Goal: Information Seeking & Learning: Find specific page/section

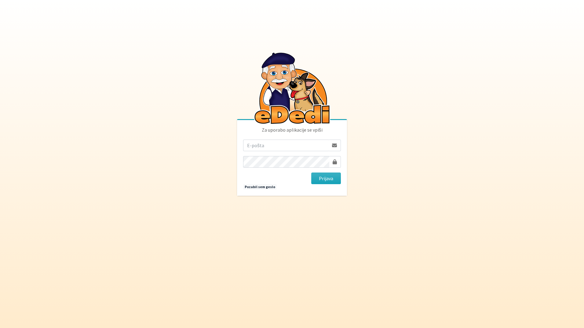
click at [280, 149] on input "email" at bounding box center [285, 146] width 85 height 12
type input "[EMAIL_ADDRESS][DOMAIN_NAME]"
click at [318, 181] on button "Prijava" at bounding box center [326, 178] width 30 height 12
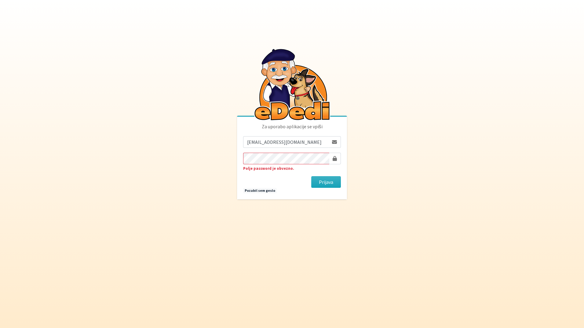
click at [311, 176] on button "Prijava" at bounding box center [326, 182] width 30 height 12
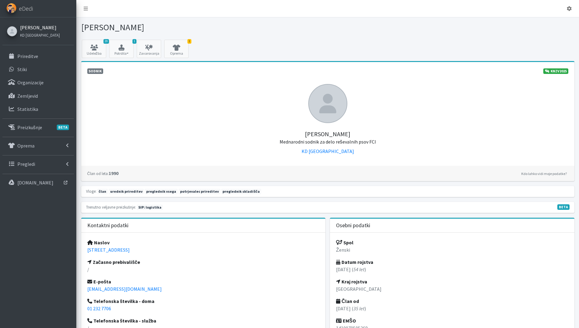
click at [37, 27] on link "[PERSON_NAME]" at bounding box center [40, 27] width 40 height 7
click at [96, 54] on link "29 Udeležba" at bounding box center [94, 49] width 24 height 18
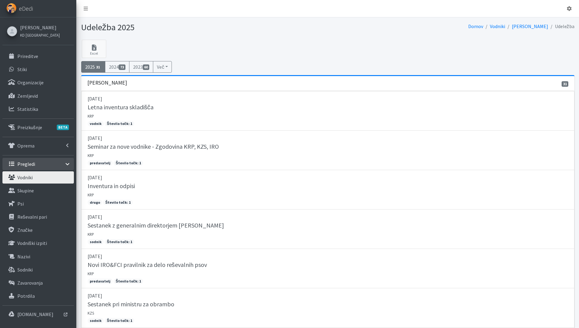
click at [40, 175] on link "Vodniki" at bounding box center [37, 177] width 71 height 12
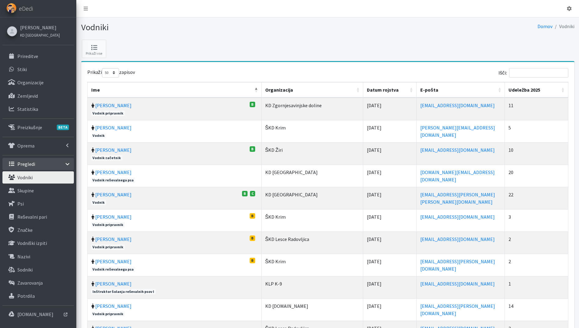
select select "50"
click at [563, 91] on th "Udeležba 2025" at bounding box center [536, 90] width 63 height 16
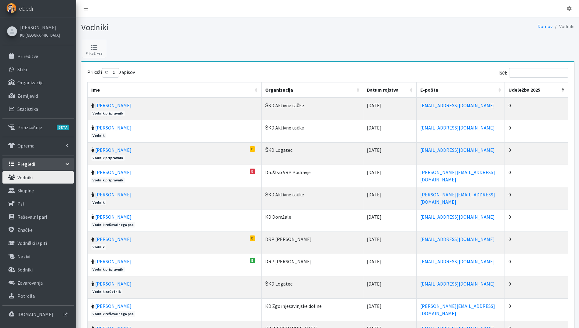
click at [564, 91] on th "Udeležba 2025" at bounding box center [536, 90] width 63 height 16
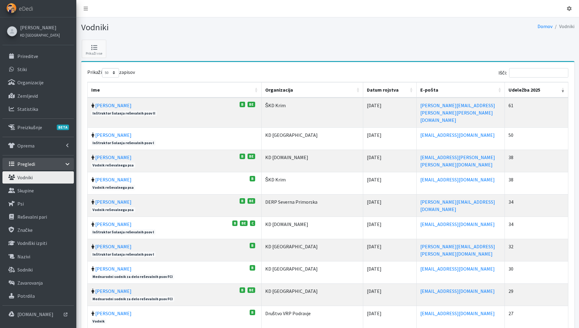
click at [369, 90] on th "Datum rojstva" at bounding box center [389, 90] width 53 height 16
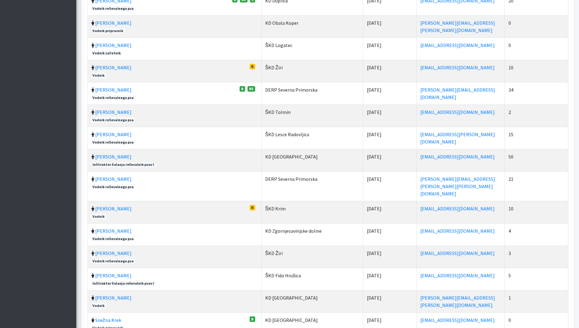
scroll to position [927, 0]
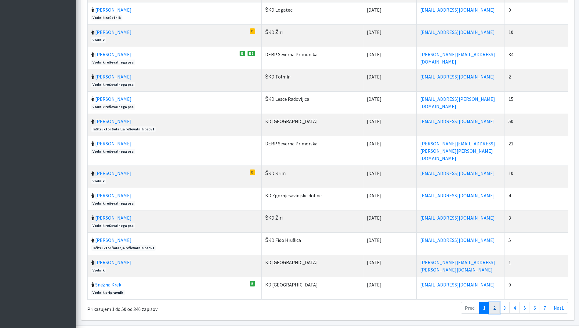
click at [492, 302] on link "2" at bounding box center [494, 308] width 10 height 12
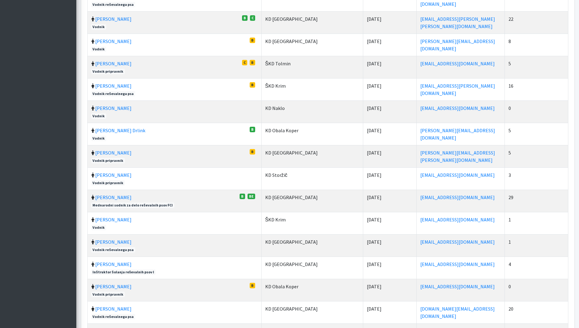
scroll to position [408, 0]
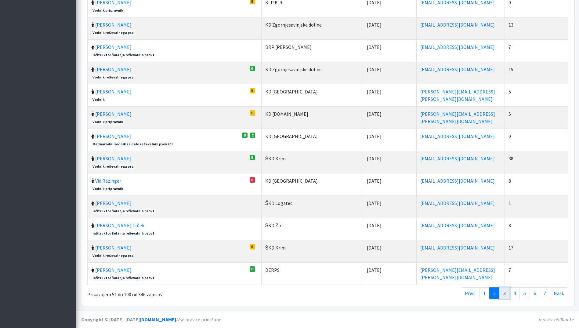
click at [505, 293] on link "3" at bounding box center [504, 293] width 10 height 12
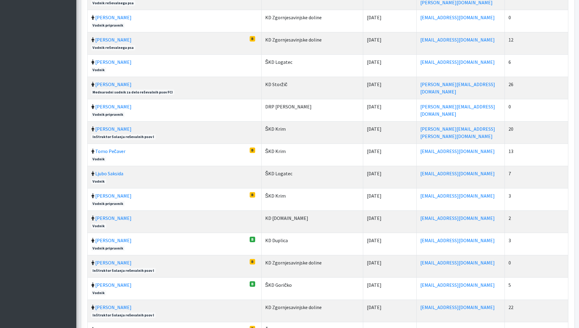
scroll to position [920, 0]
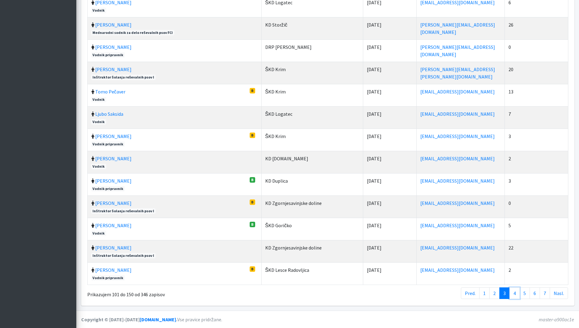
click at [519, 292] on link "4" at bounding box center [515, 293] width 10 height 12
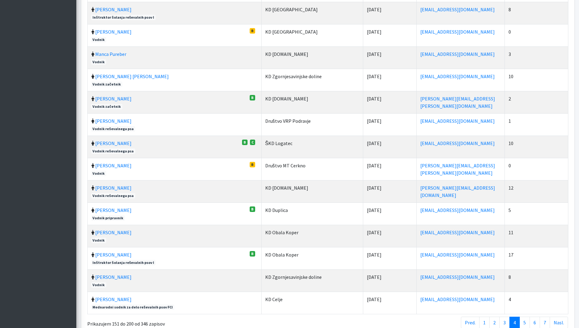
scroll to position [927, 0]
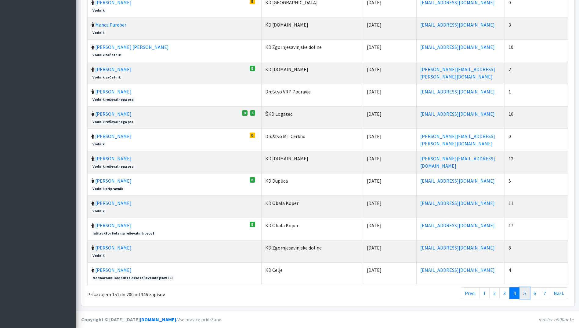
click at [525, 292] on link "5" at bounding box center [525, 293] width 10 height 12
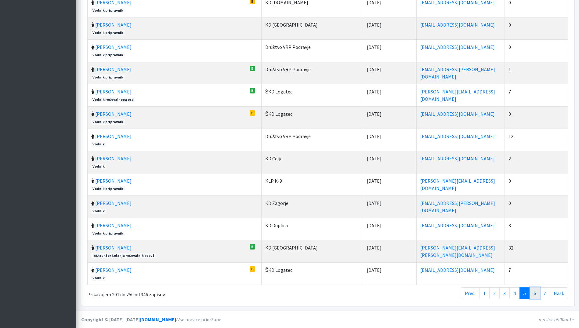
click at [535, 292] on link "6" at bounding box center [535, 293] width 10 height 12
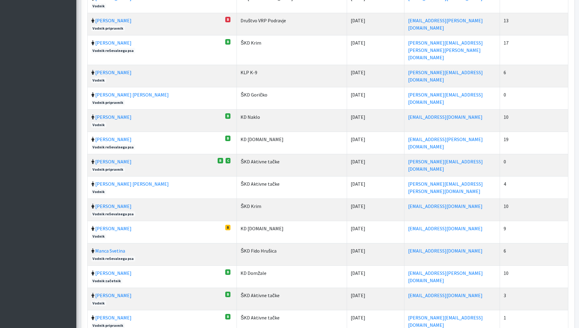
scroll to position [912, 0]
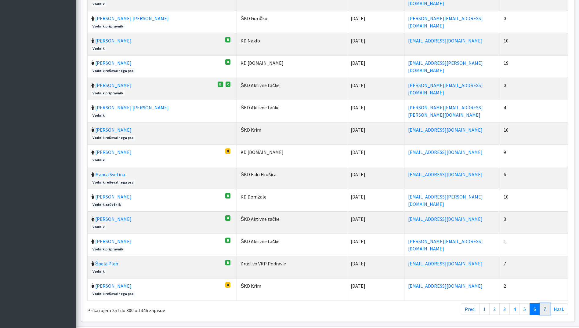
click at [546, 303] on link "7" at bounding box center [545, 309] width 10 height 12
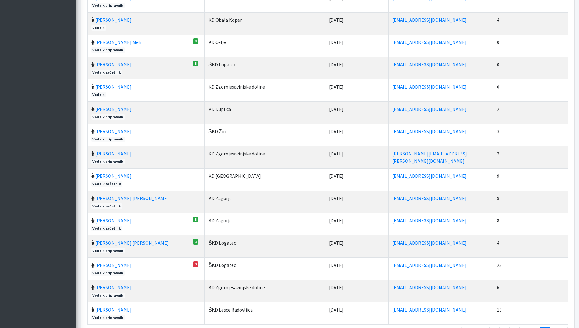
scroll to position [803, 0]
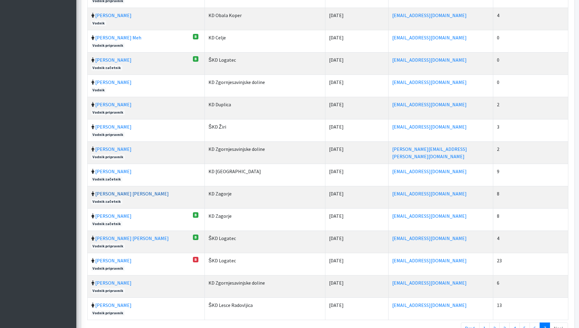
click at [118, 194] on link "Domen Cestnik" at bounding box center [132, 194] width 74 height 6
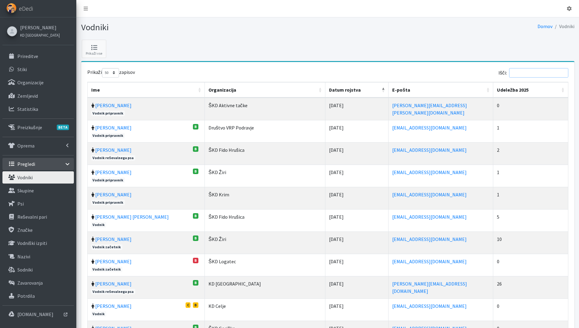
click at [541, 72] on input "Išči:" at bounding box center [538, 72] width 59 height 9
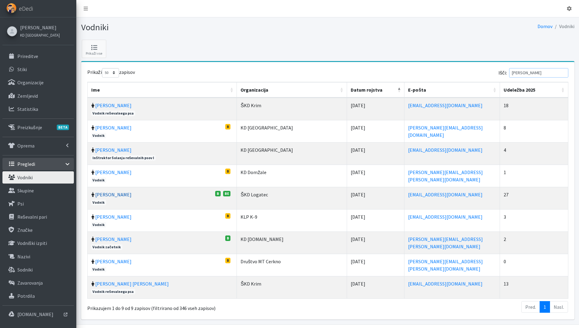
type input "greg"
click at [117, 196] on link "[PERSON_NAME]" at bounding box center [113, 194] width 36 height 6
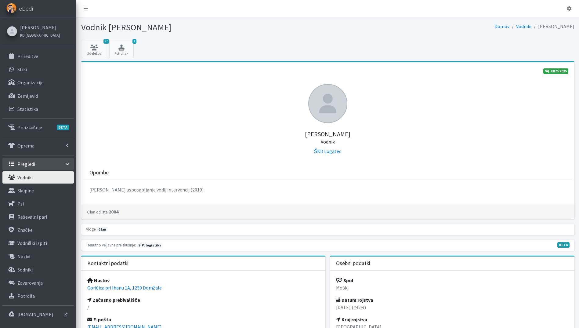
scroll to position [183, 0]
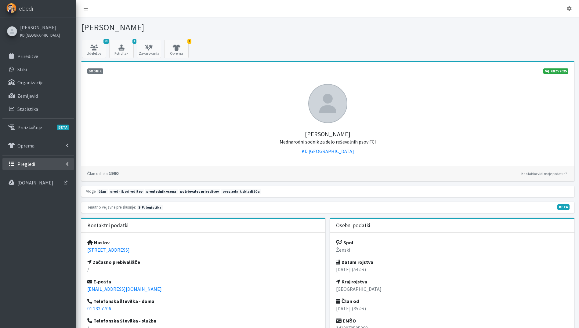
click at [39, 165] on link "Pregledi" at bounding box center [37, 164] width 71 height 12
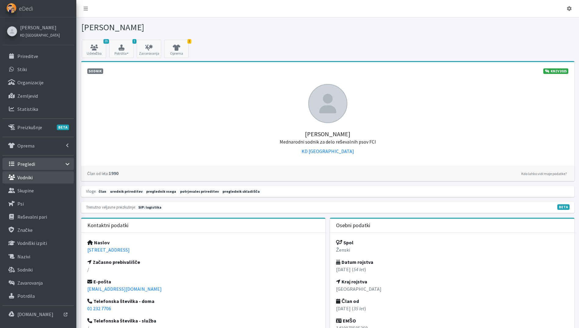
click at [25, 178] on p "Vodniki" at bounding box center [24, 177] width 15 height 6
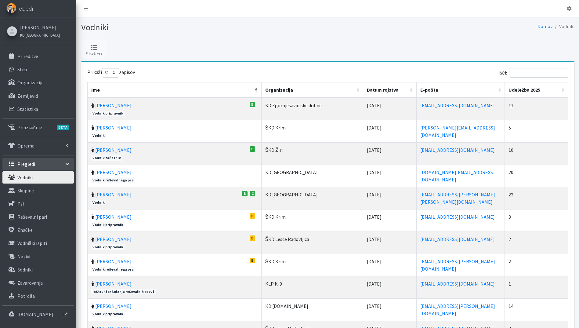
select select "50"
click at [528, 72] on input "Išči:" at bounding box center [538, 72] width 59 height 9
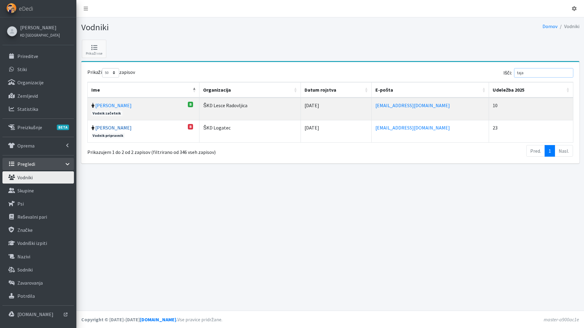
type input "taja"
click at [117, 127] on link "Taja Scarlett Čede" at bounding box center [113, 128] width 36 height 6
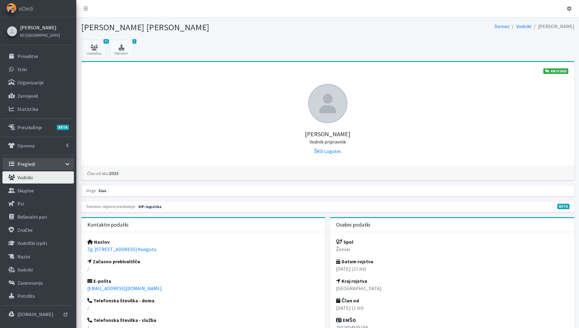
click at [38, 24] on link "[PERSON_NAME]" at bounding box center [40, 27] width 40 height 7
